Goal: Information Seeking & Learning: Learn about a topic

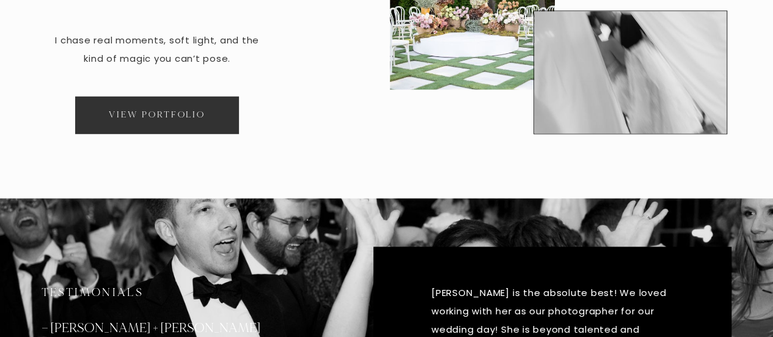
scroll to position [902, 0]
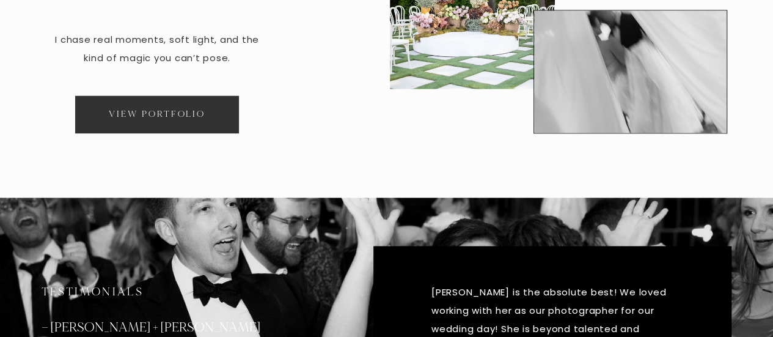
click at [163, 120] on span "View Portfolio" at bounding box center [157, 114] width 97 height 12
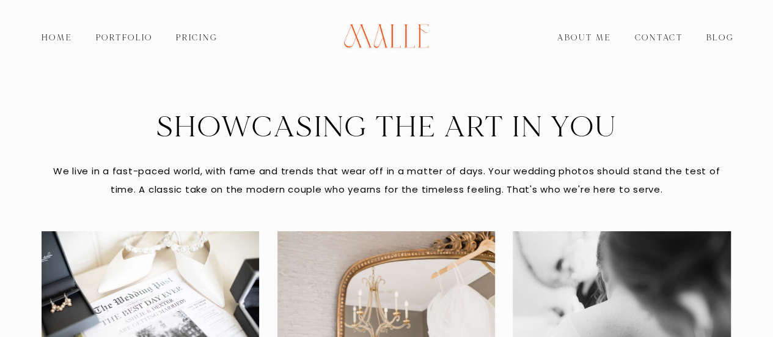
click at [192, 34] on link "Pricing" at bounding box center [196, 37] width 64 height 17
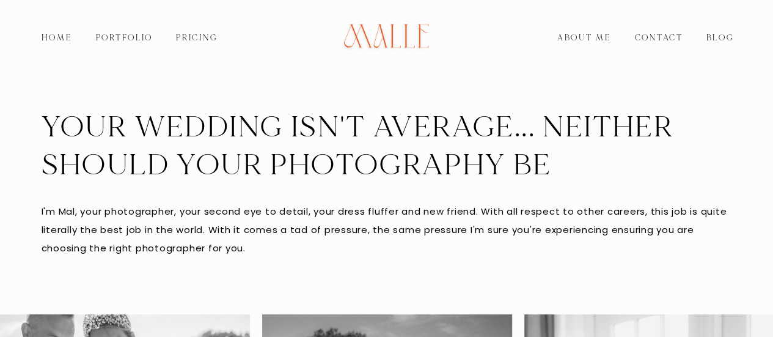
click at [571, 31] on link "About Me" at bounding box center [584, 37] width 78 height 17
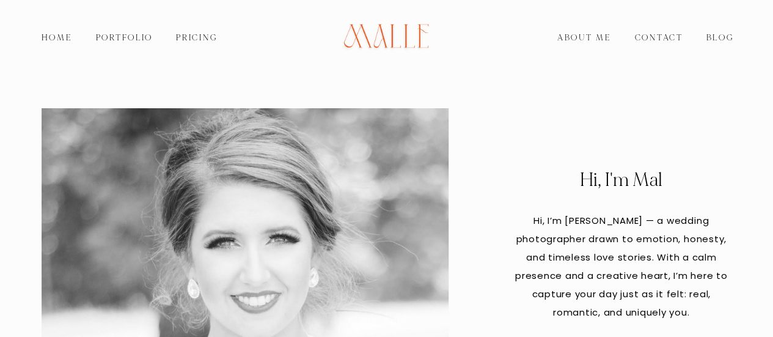
click at [216, 31] on link "Pricing" at bounding box center [196, 37] width 64 height 17
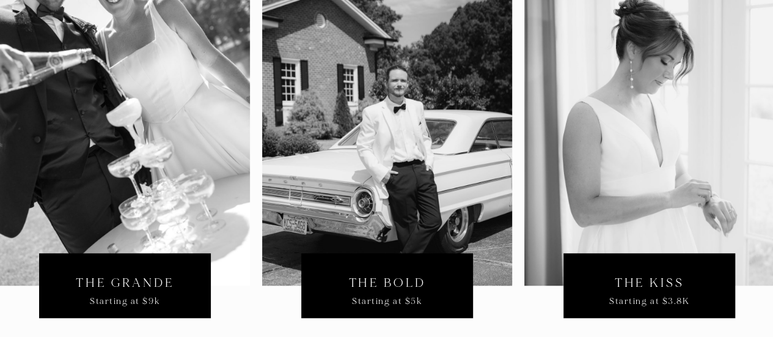
scroll to position [365, 0]
